Goal: Check status: Check status

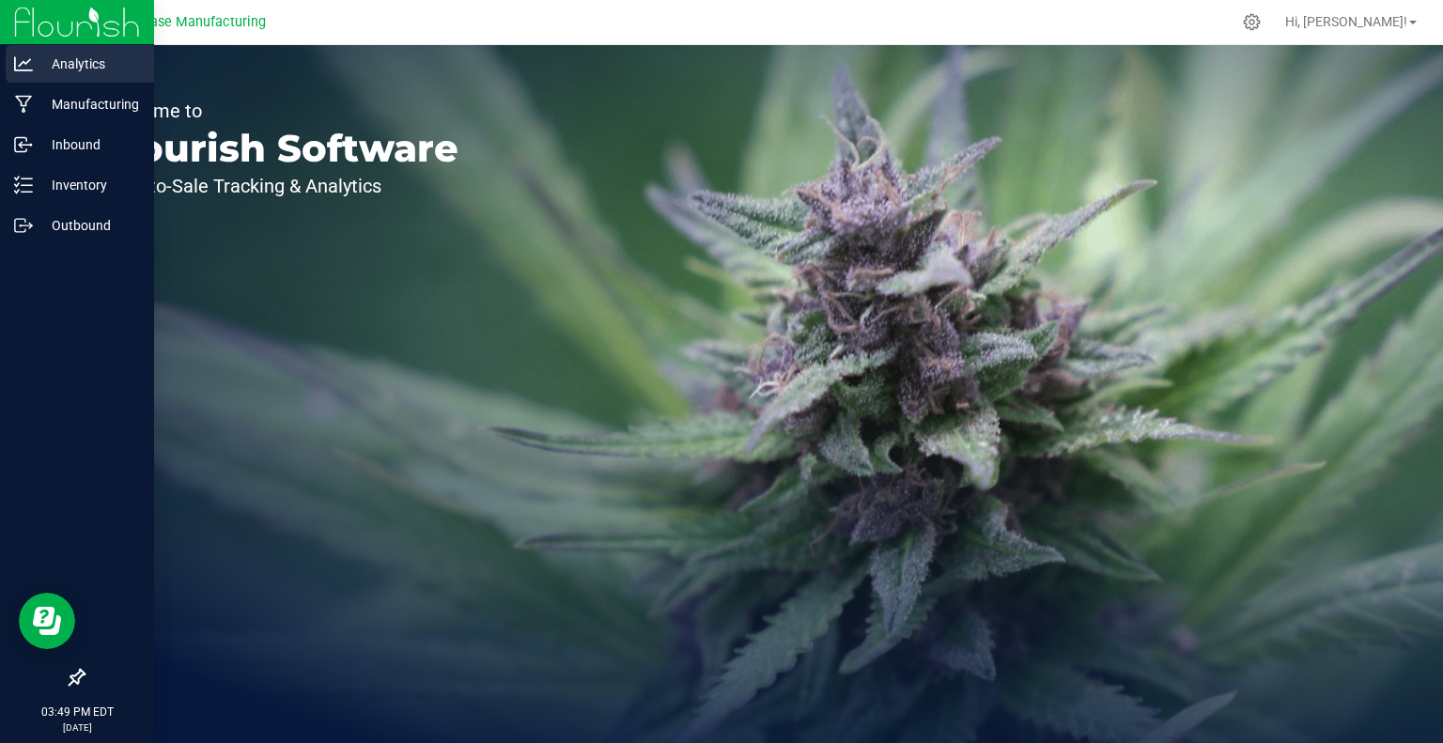
click at [35, 59] on p "Analytics" at bounding box center [89, 64] width 113 height 23
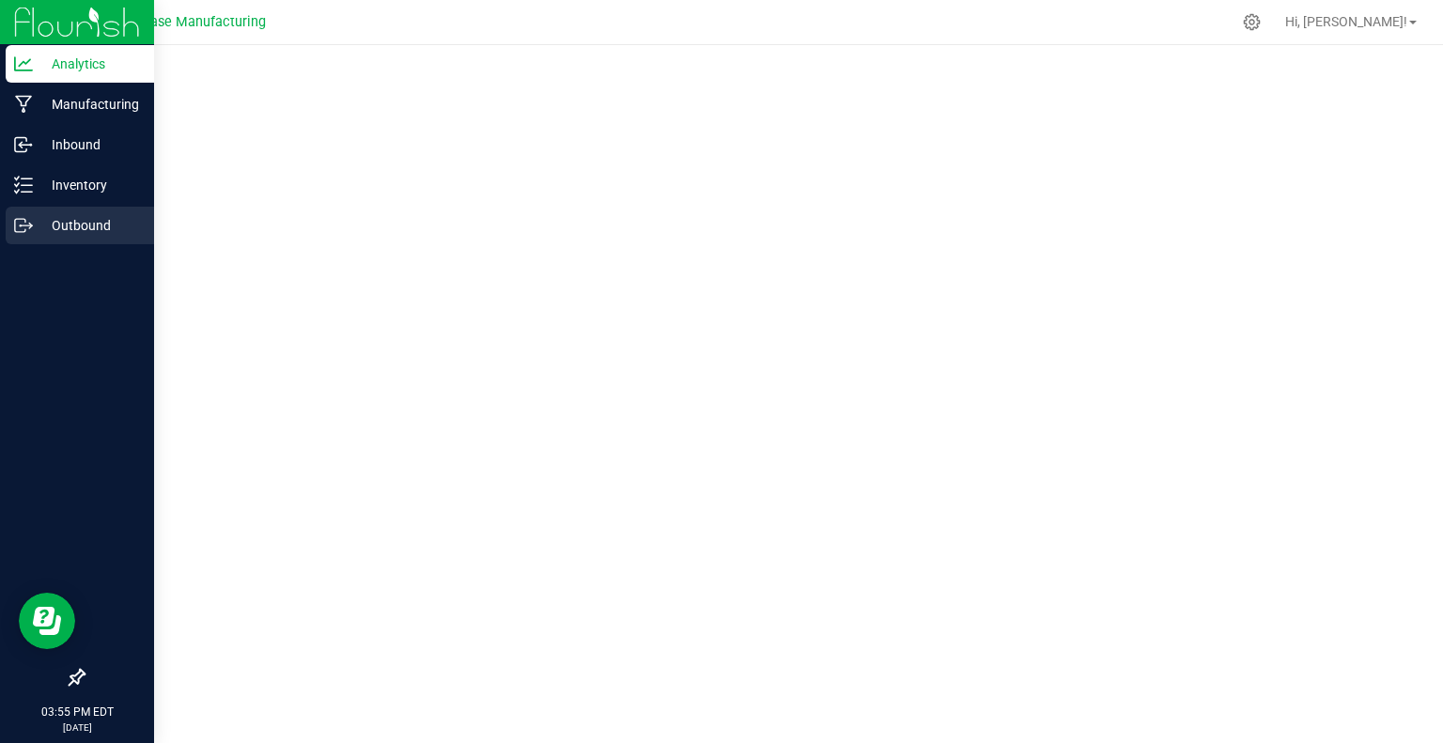
click at [65, 220] on p "Outbound" at bounding box center [89, 225] width 113 height 23
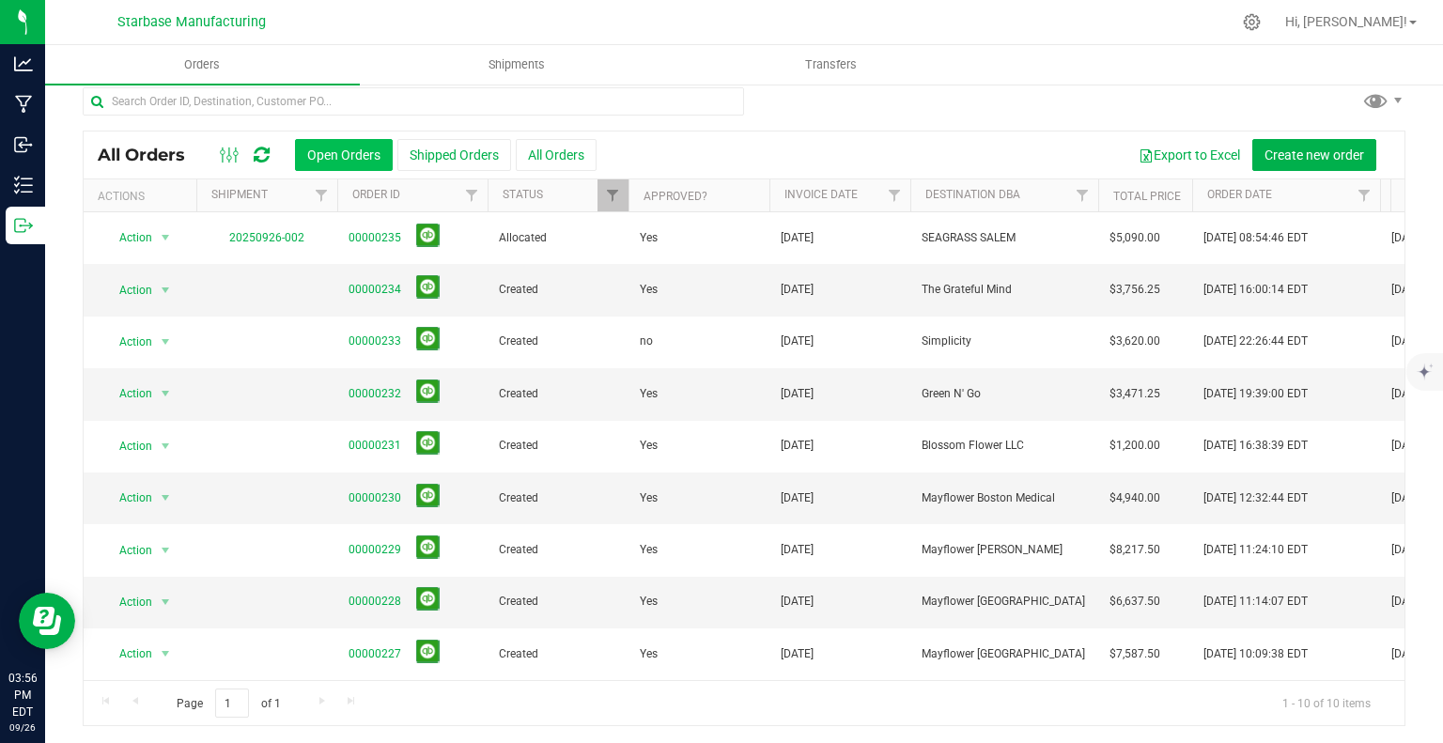
click at [345, 157] on button "Open Orders" at bounding box center [344, 155] width 98 height 32
click at [260, 151] on icon at bounding box center [262, 155] width 16 height 19
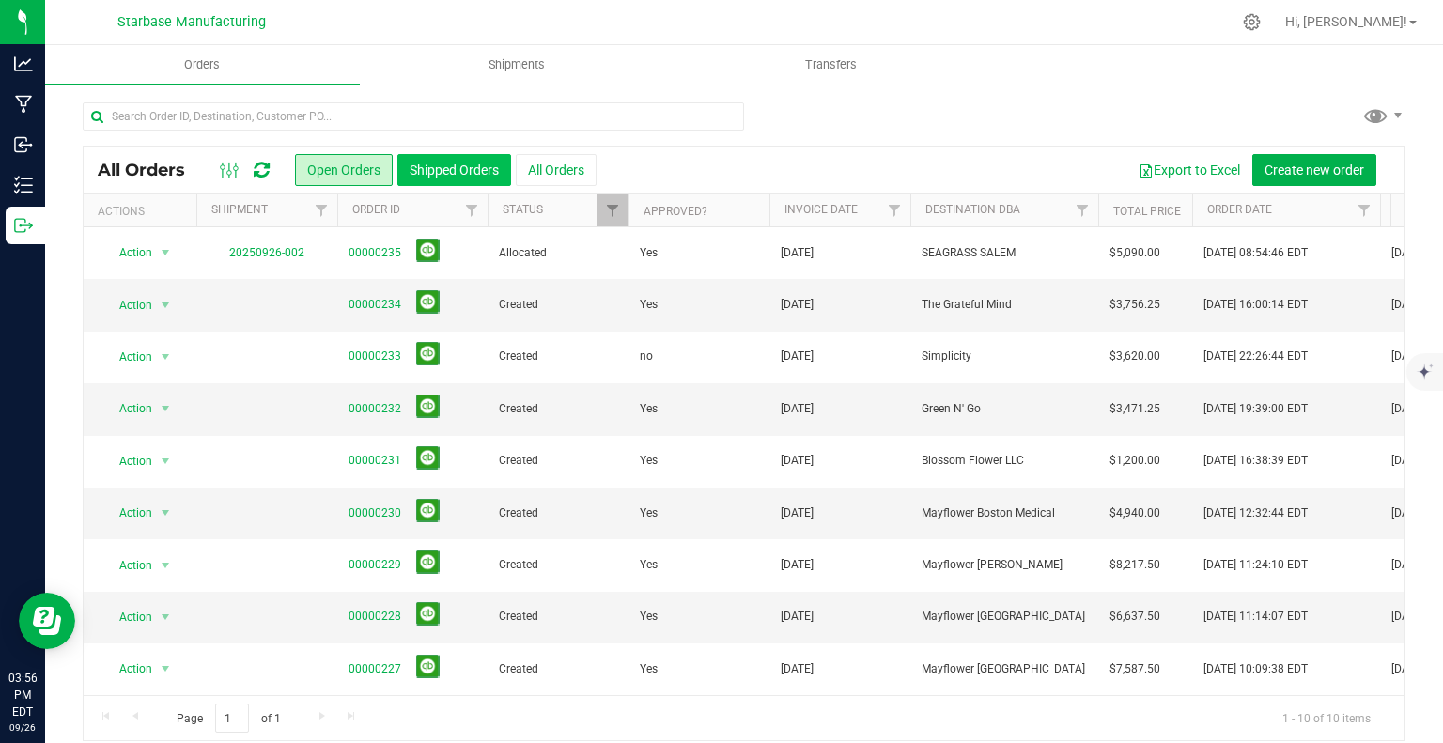
click at [425, 164] on button "Shipped Orders" at bounding box center [454, 170] width 114 height 32
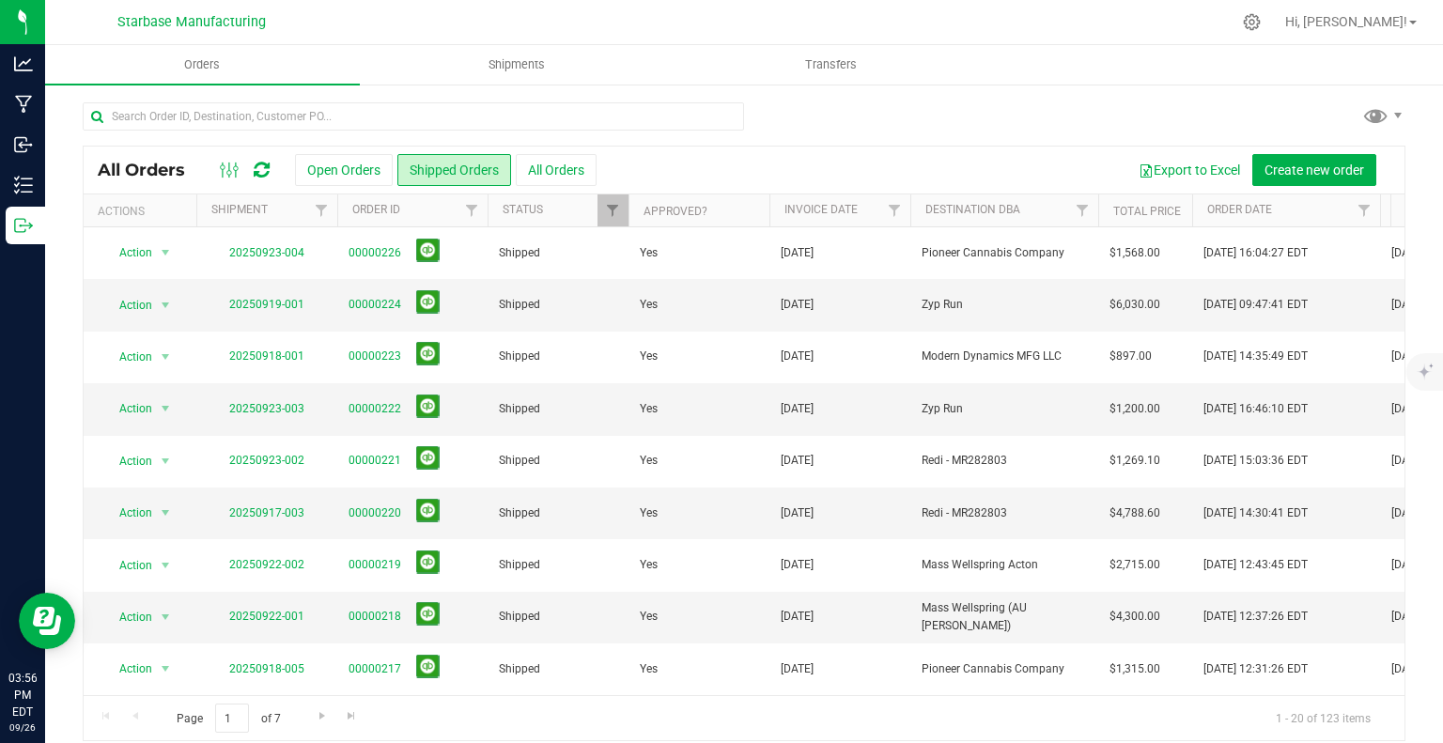
click at [256, 168] on icon at bounding box center [262, 170] width 16 height 19
click at [479, 721] on div "Page 1 of 7 1 - 20 of 123 items" at bounding box center [744, 717] width 1321 height 45
click at [209, 66] on span "Orders" at bounding box center [202, 64] width 86 height 17
click at [483, 61] on span "Shipments" at bounding box center [516, 64] width 107 height 17
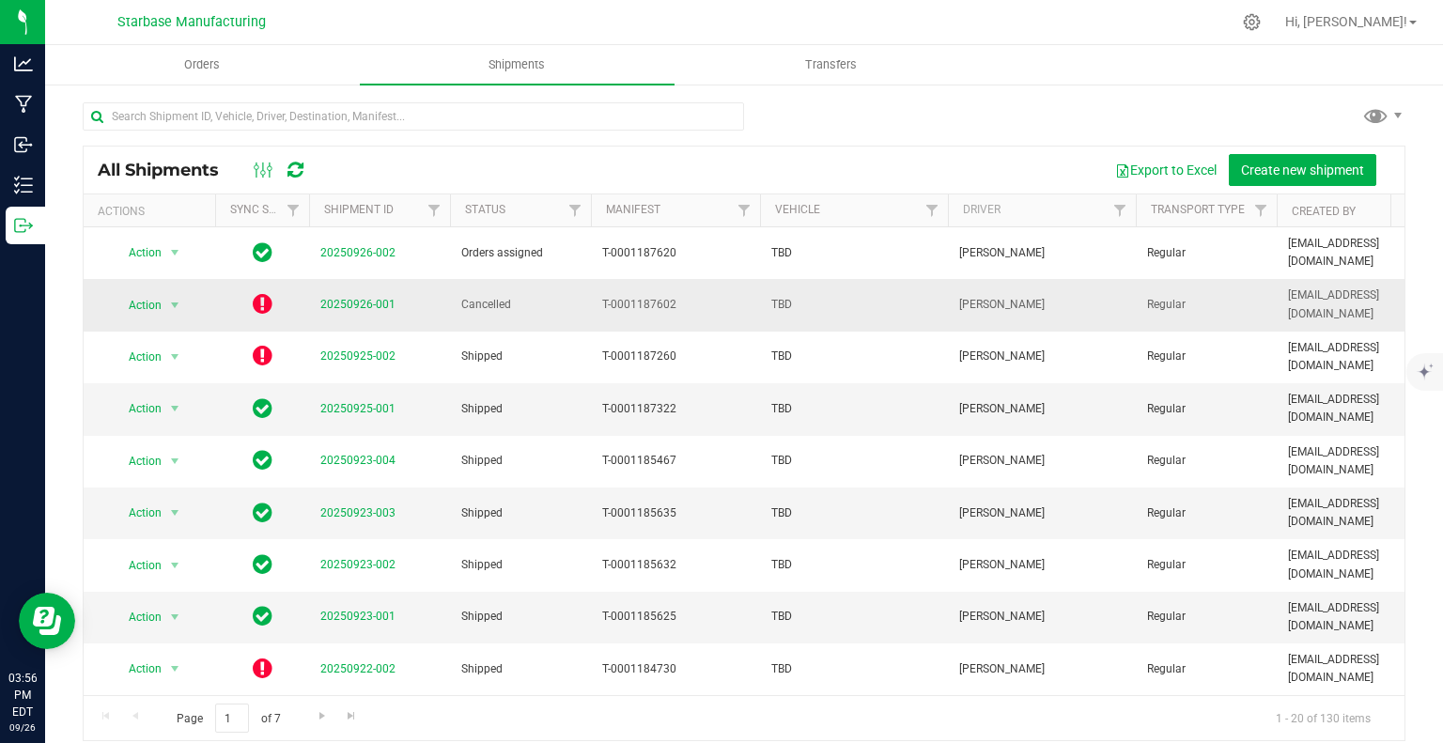
click at [265, 292] on icon at bounding box center [263, 303] width 20 height 23
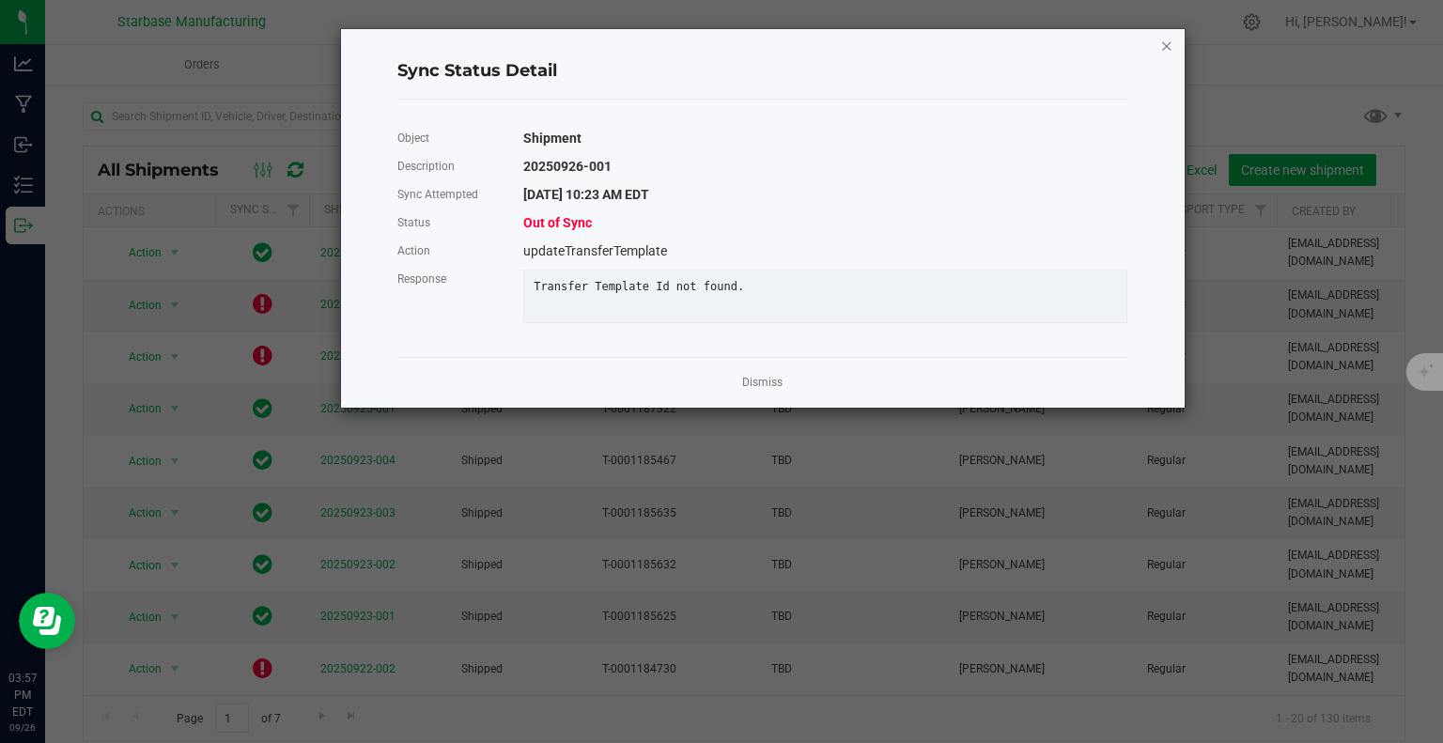
click at [1171, 44] on icon "Close" at bounding box center [1166, 45] width 13 height 23
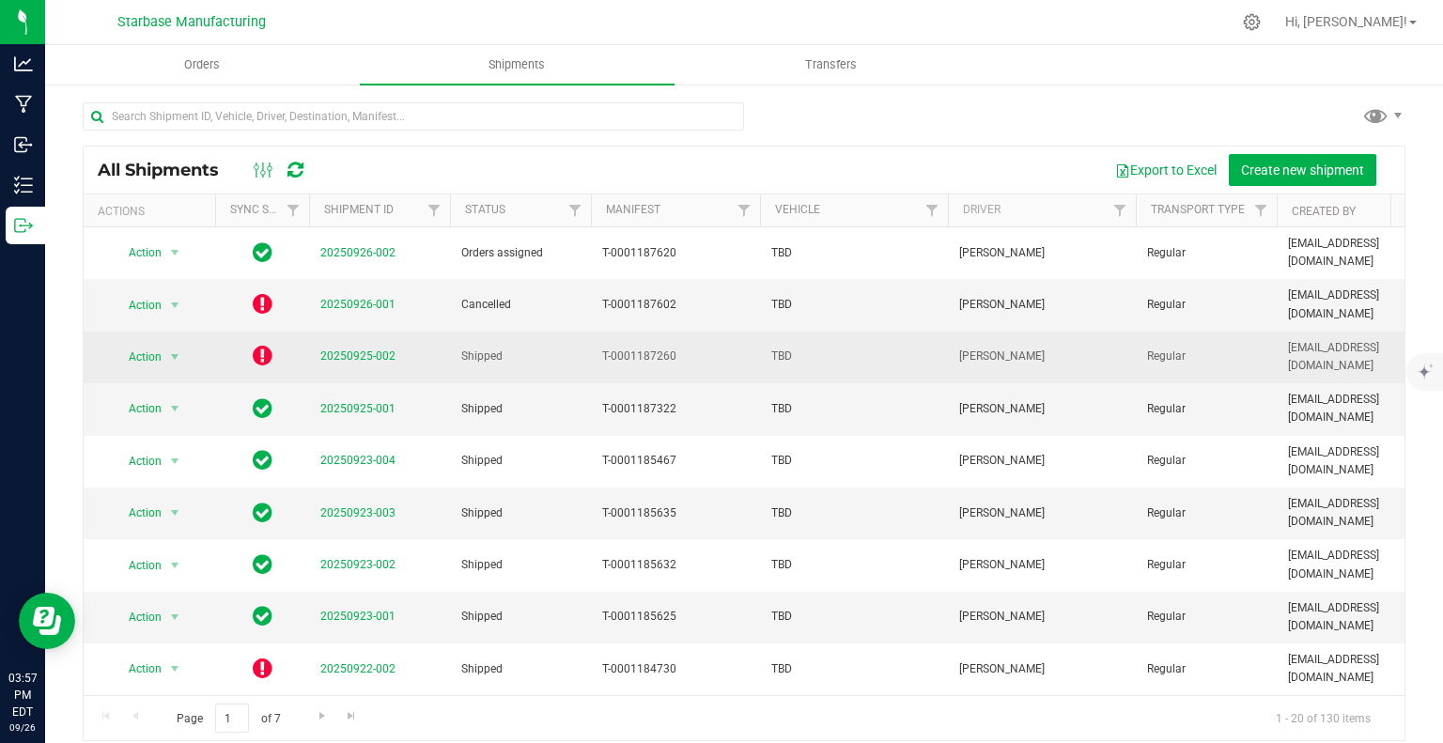
click at [263, 344] on icon at bounding box center [263, 355] width 20 height 23
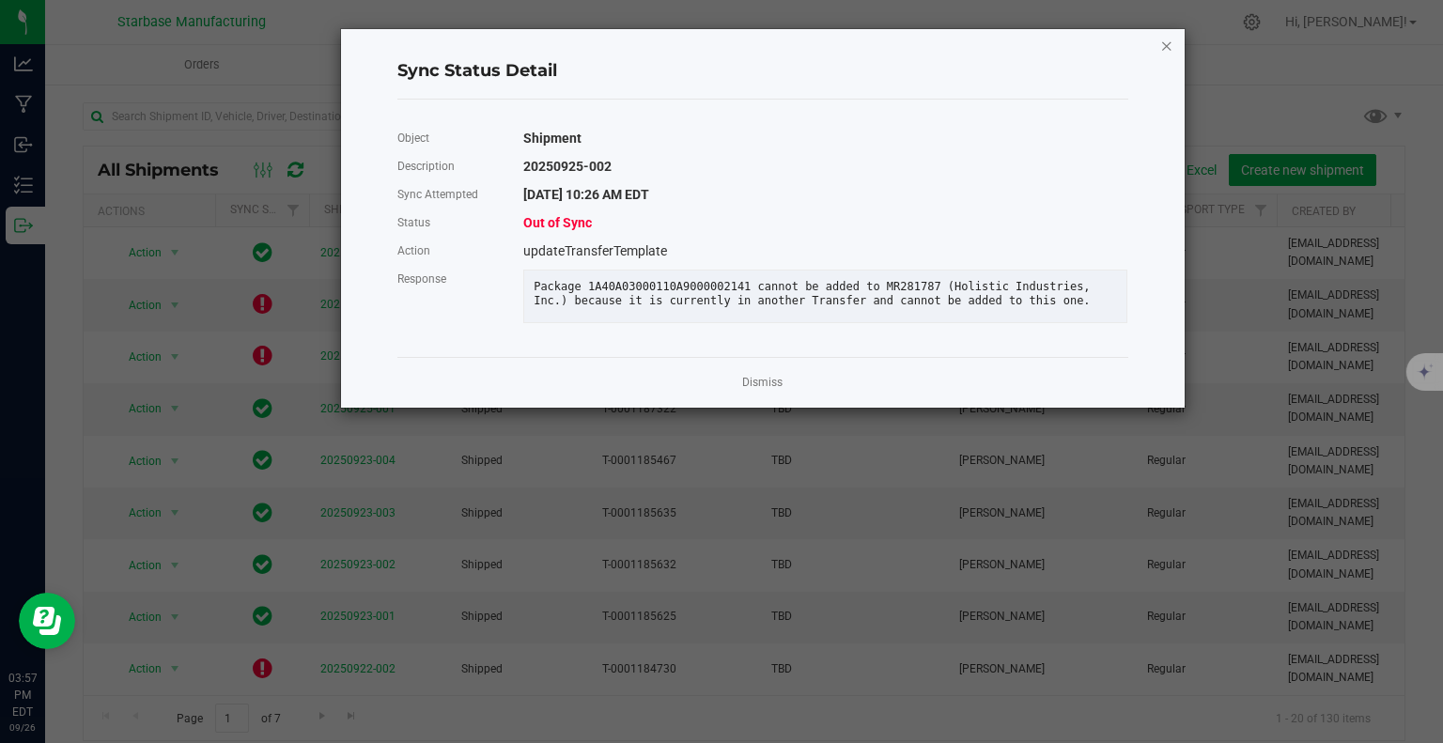
click at [1169, 43] on icon "Close" at bounding box center [1166, 45] width 13 height 23
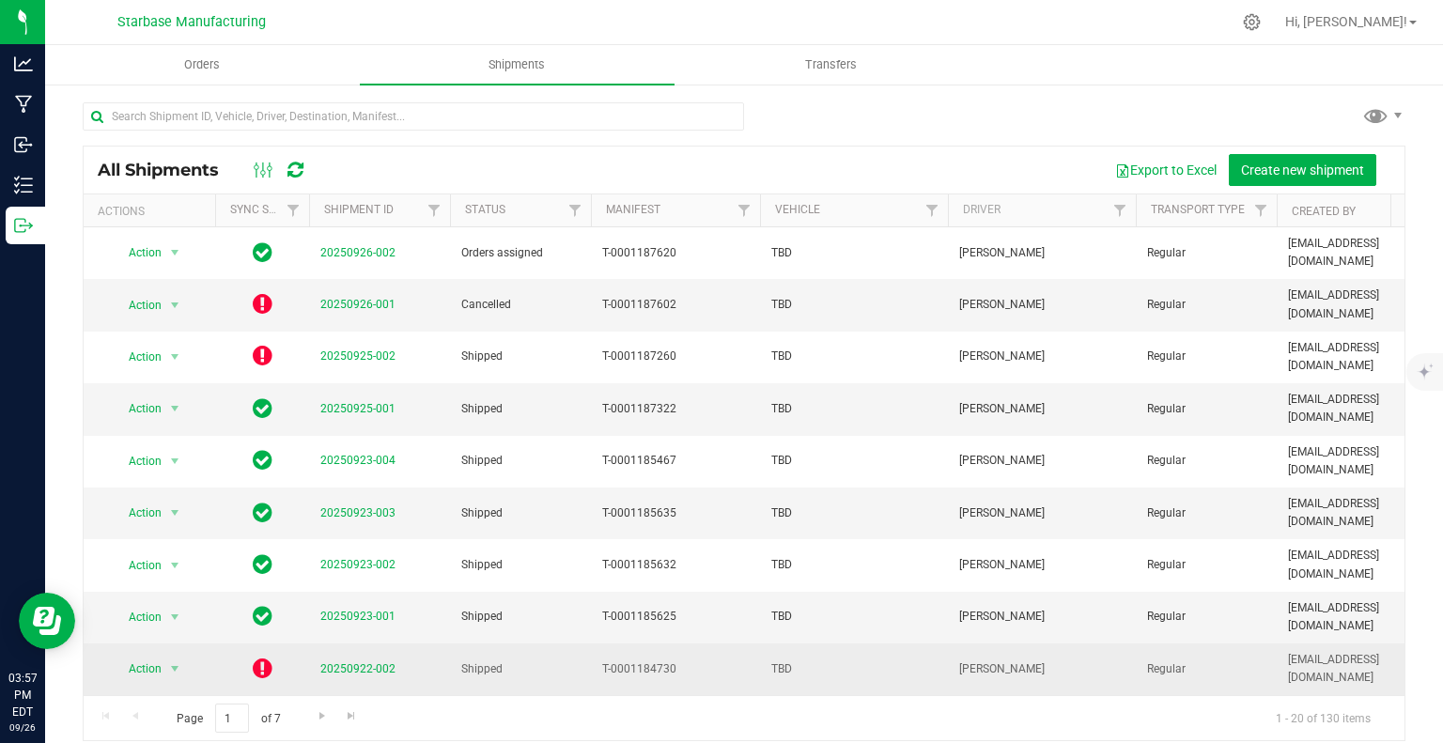
click at [258, 657] on icon at bounding box center [263, 668] width 20 height 23
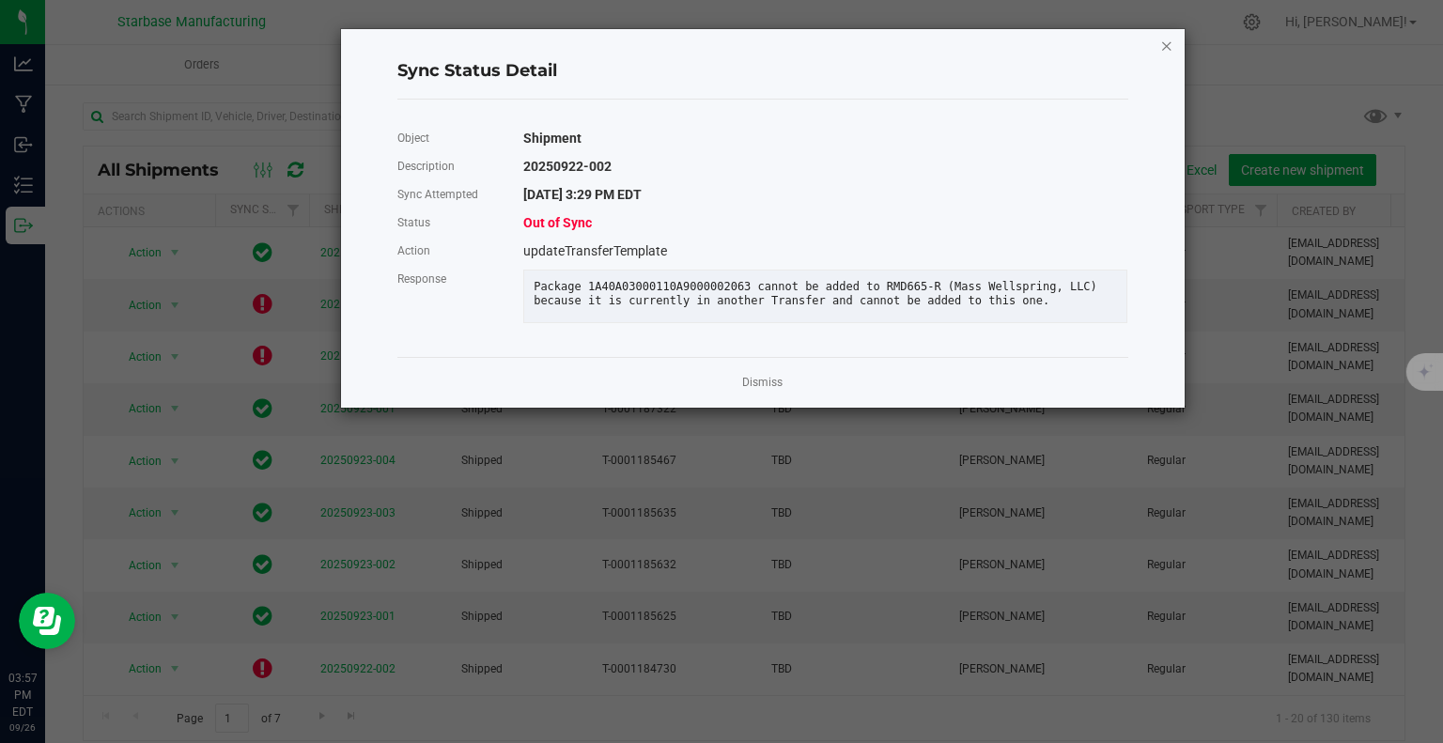
click at [1160, 45] on icon "Close" at bounding box center [1166, 45] width 13 height 23
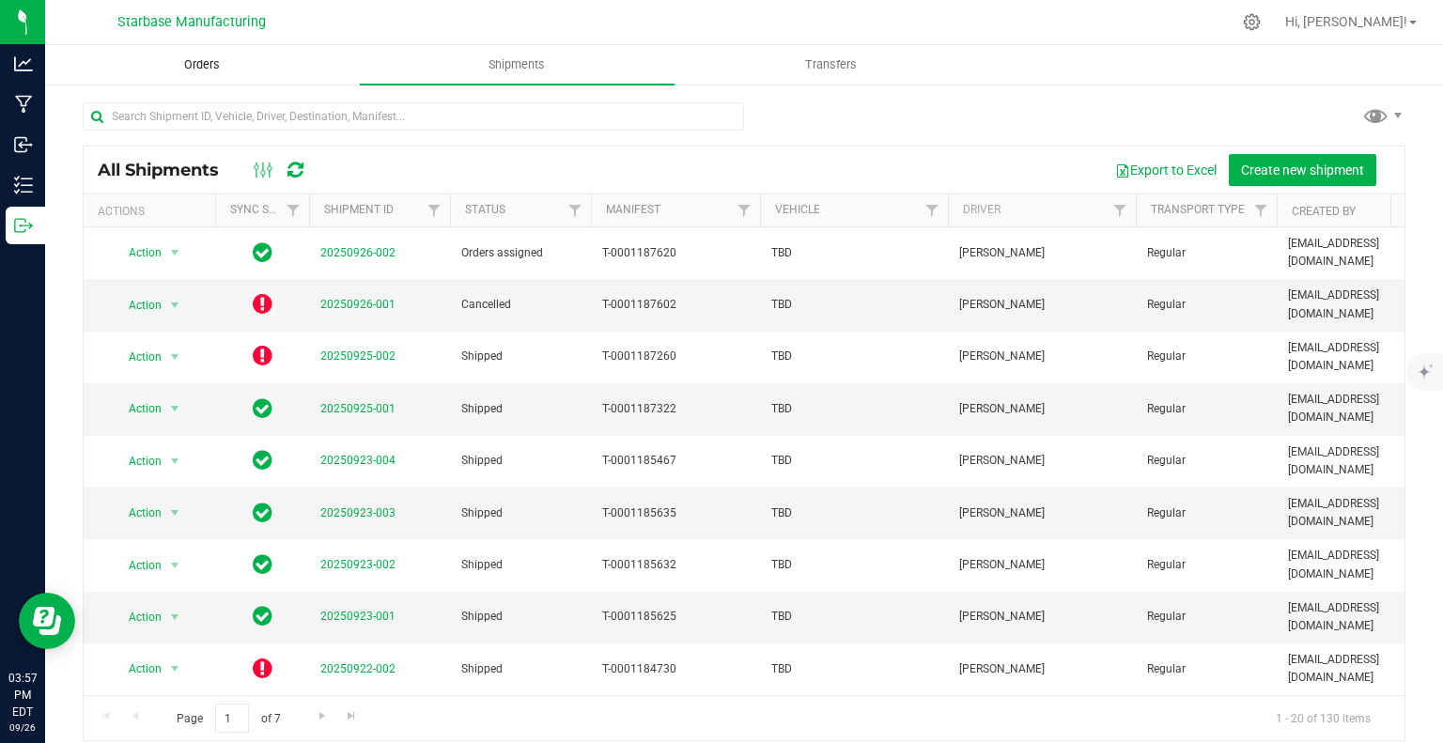
click at [207, 68] on span "Orders" at bounding box center [202, 64] width 86 height 17
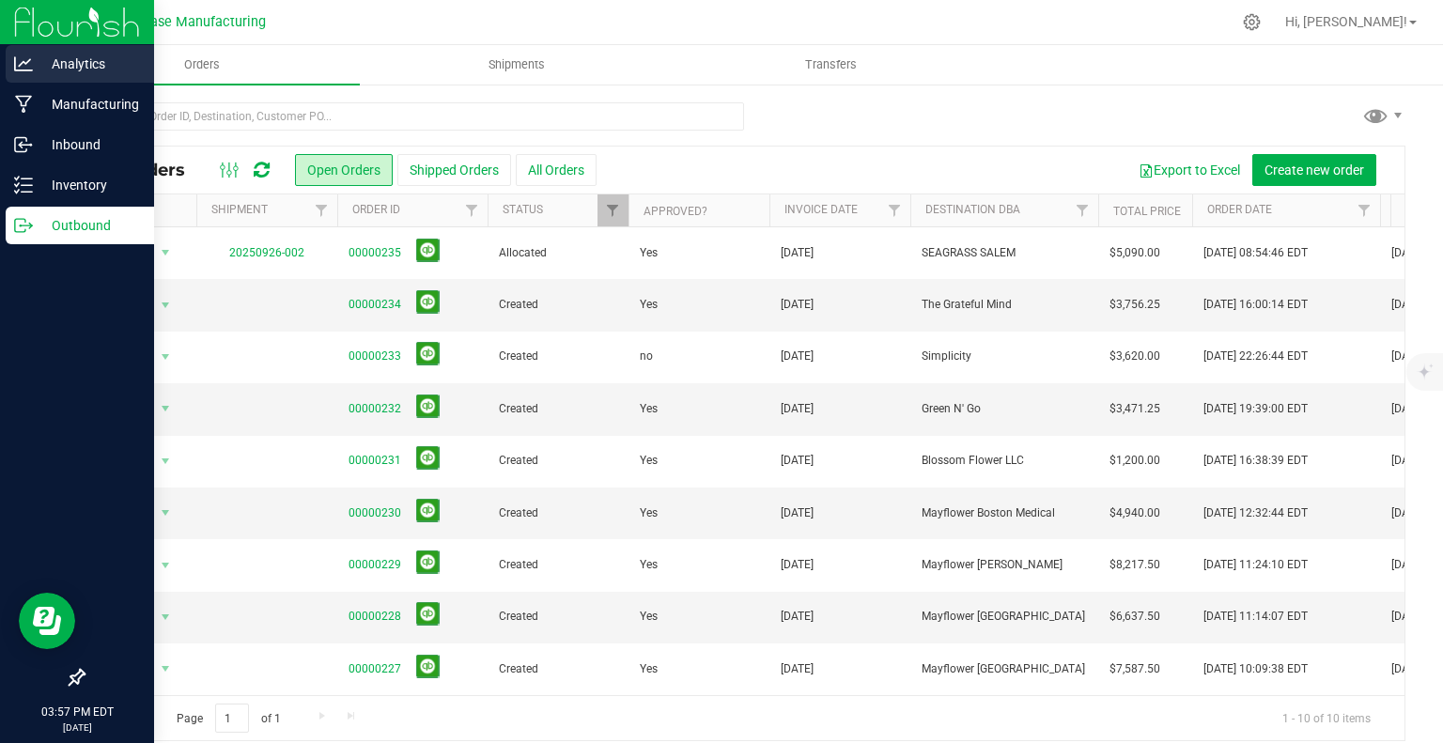
click at [72, 57] on p "Analytics" at bounding box center [89, 64] width 113 height 23
